Goal: Task Accomplishment & Management: Manage account settings

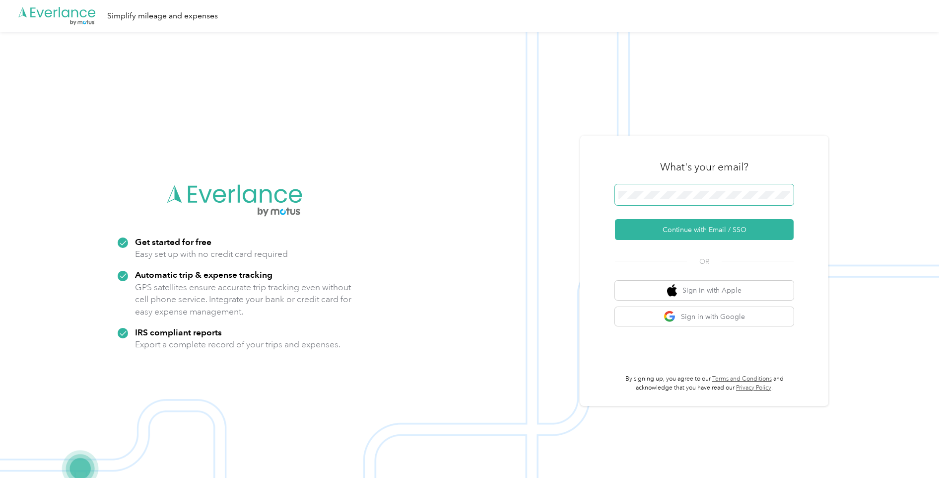
click at [661, 202] on span at bounding box center [704, 194] width 179 height 21
click at [680, 228] on button "Continue with Email / SSO" at bounding box center [704, 229] width 179 height 21
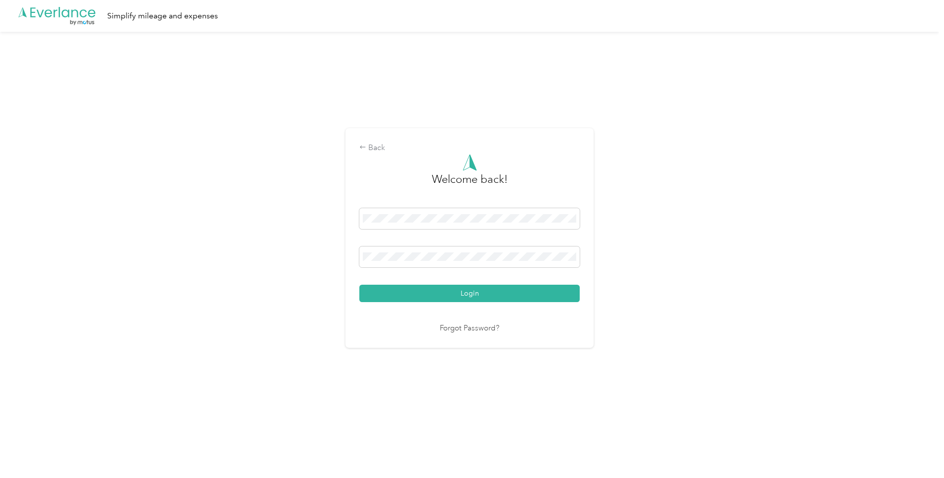
click at [468, 294] on button "Login" at bounding box center [469, 293] width 220 height 17
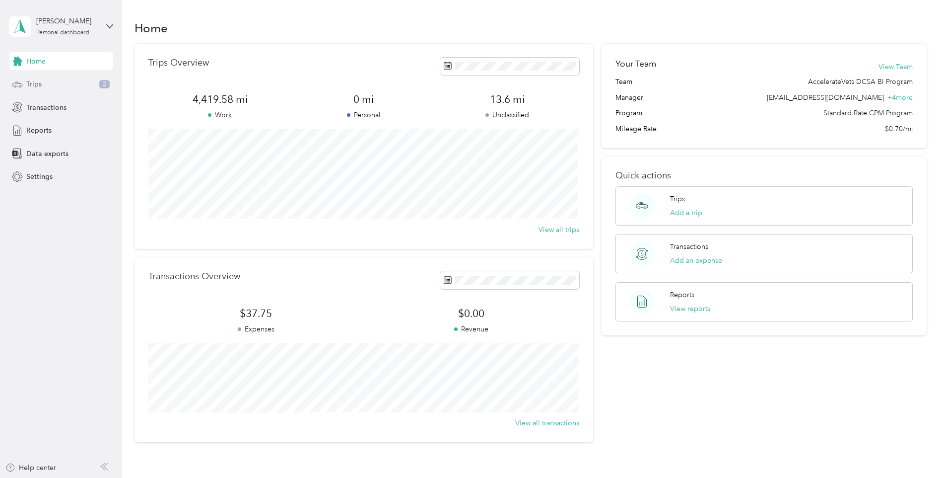
click at [42, 81] on div "Trips 2" at bounding box center [61, 84] width 104 height 18
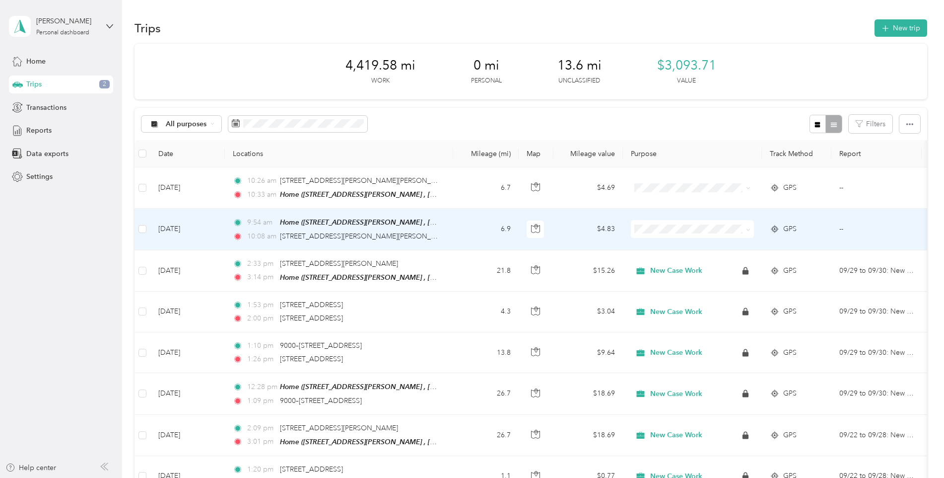
click at [456, 217] on td "6.9" at bounding box center [486, 229] width 66 height 41
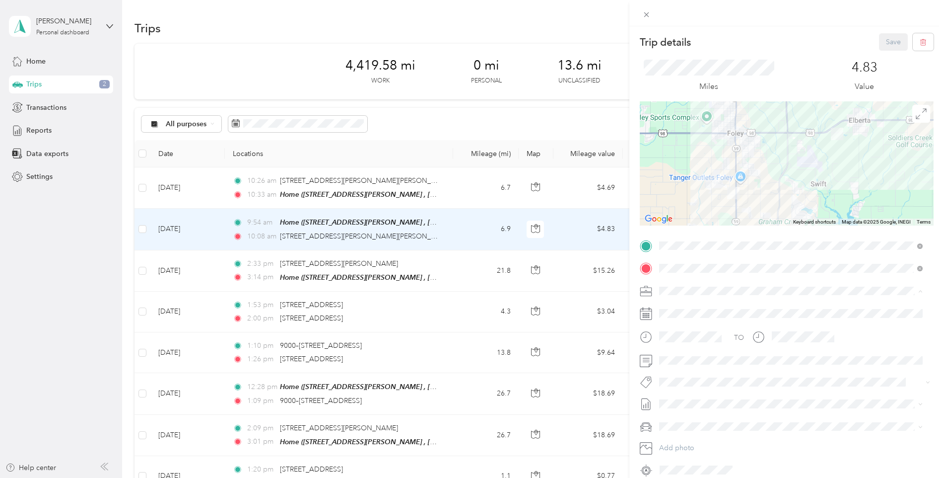
click at [692, 321] on div "New Case Work" at bounding box center [791, 325] width 257 height 10
click at [693, 367] on span at bounding box center [795, 361] width 278 height 16
click at [659, 365] on span at bounding box center [795, 361] width 278 height 16
click at [885, 50] on button "Save" at bounding box center [893, 41] width 29 height 17
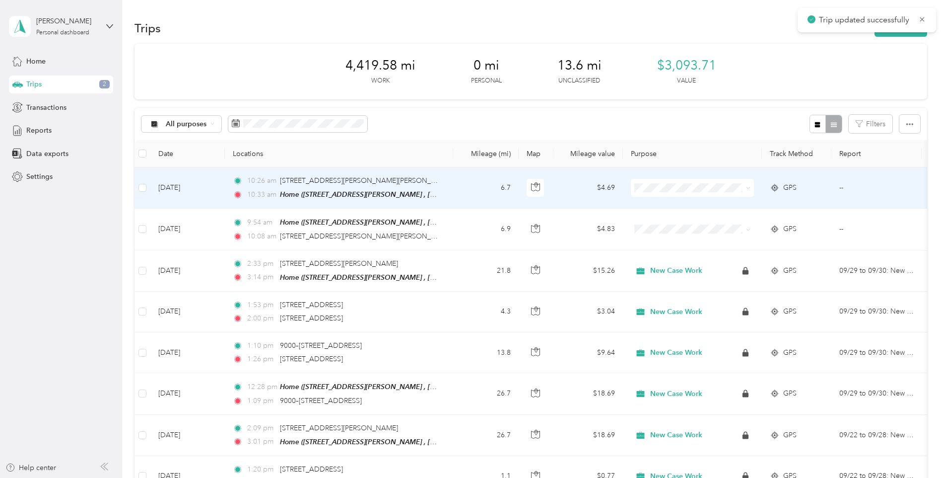
click at [480, 196] on td "6.7" at bounding box center [486, 187] width 66 height 41
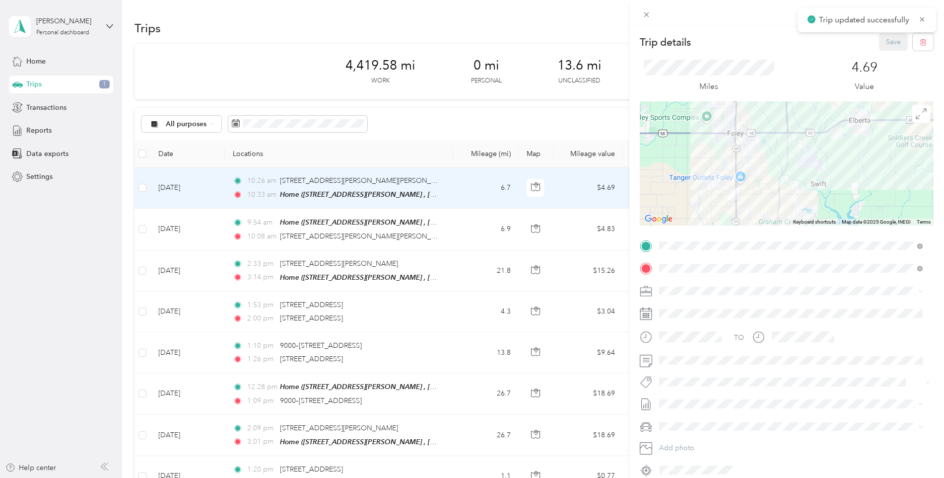
click at [704, 324] on span "New Case Work" at bounding box center [688, 325] width 51 height 8
click at [886, 47] on button "Save" at bounding box center [893, 41] width 29 height 17
